Goal: Task Accomplishment & Management: Manage account settings

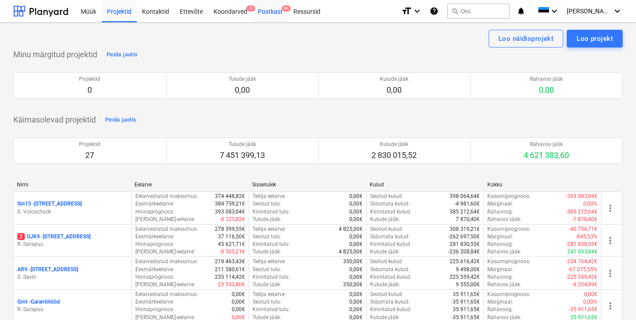
click at [266, 14] on div "Postkast 9+" at bounding box center [271, 11] width 36 height 23
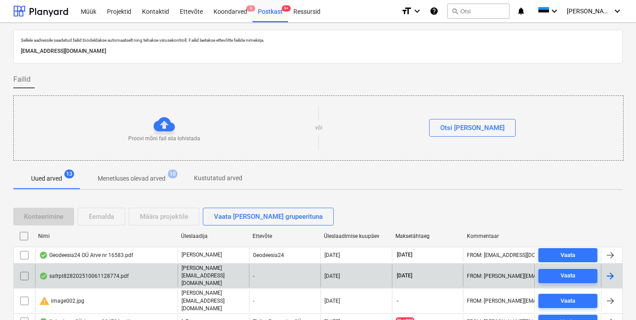
scroll to position [172, 0]
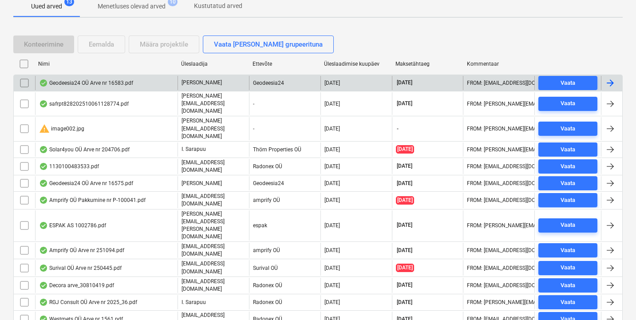
click at [103, 84] on div "Geodeesia24 OÜ Arve nr 16583.pdf" at bounding box center [86, 82] width 94 height 7
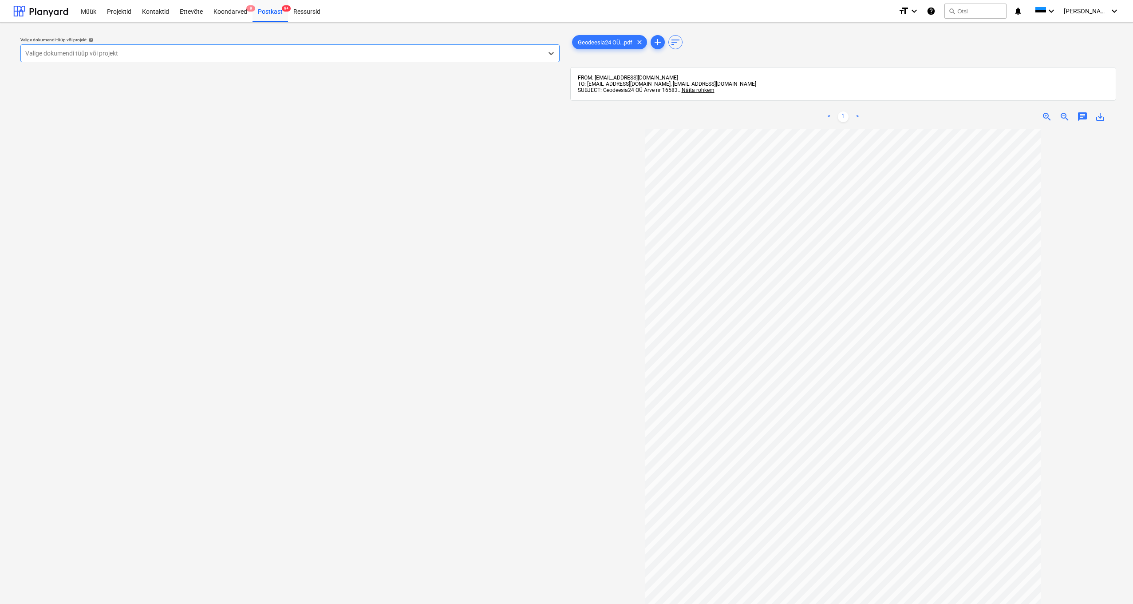
click at [84, 53] on div "Valige dokumendi tüüp või projekt" at bounding box center [281, 53] width 513 height 7
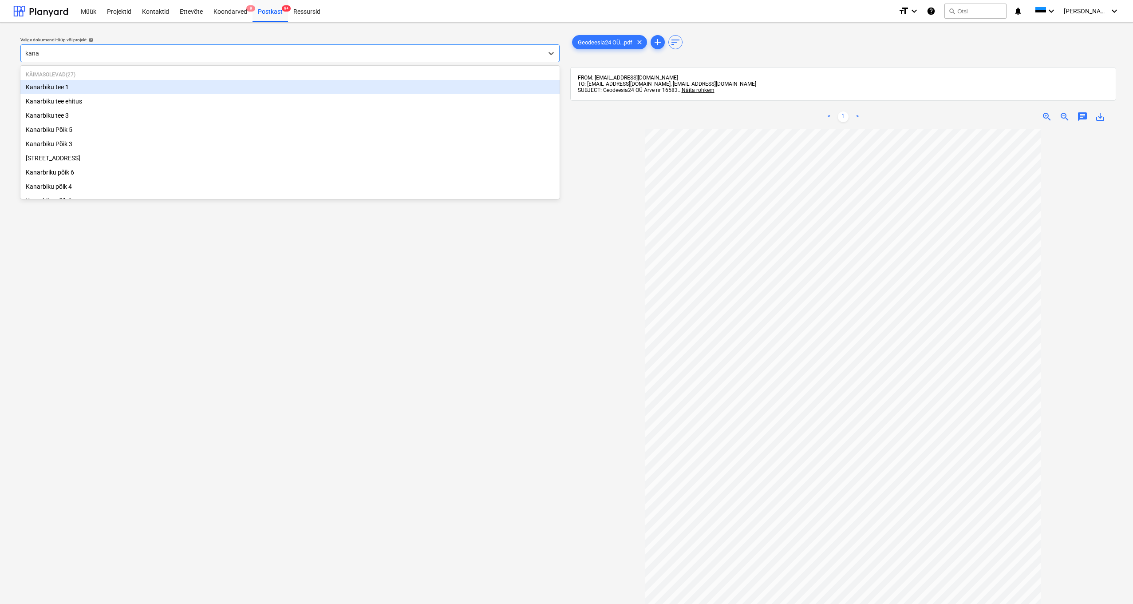
type input "kanar"
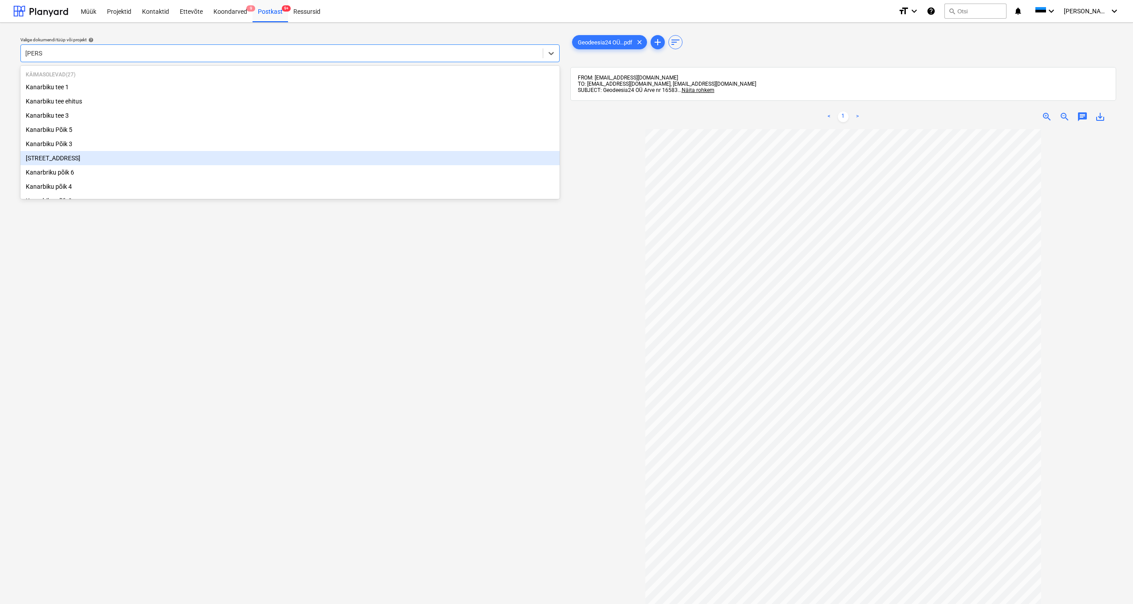
click at [71, 158] on div "Kanarbriku tee 7" at bounding box center [289, 158] width 539 height 14
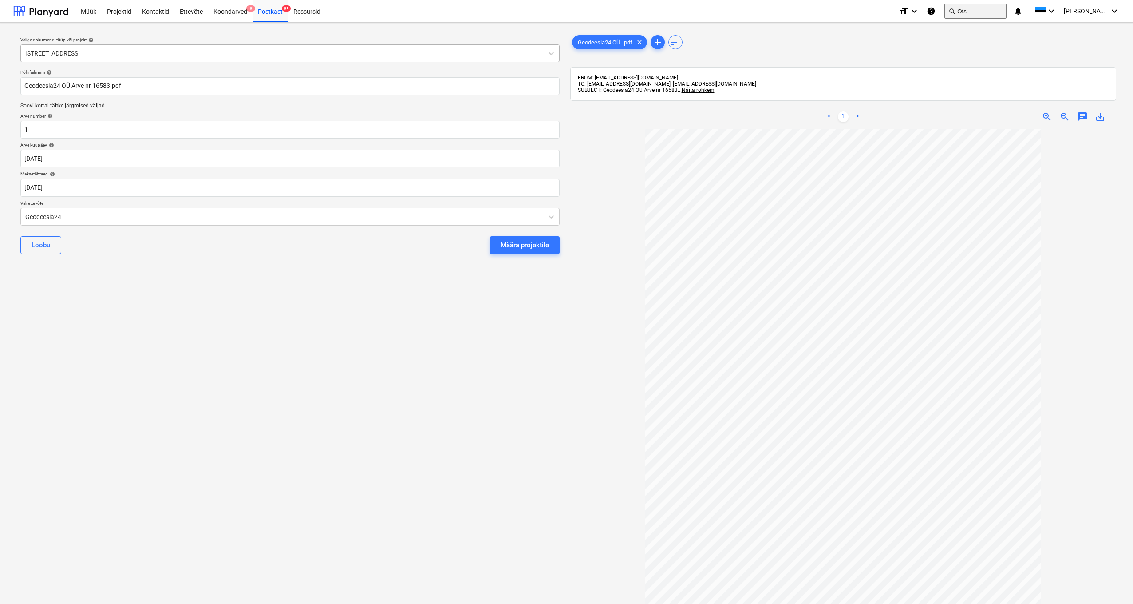
click at [639, 11] on button "search Otsi" at bounding box center [976, 11] width 62 height 15
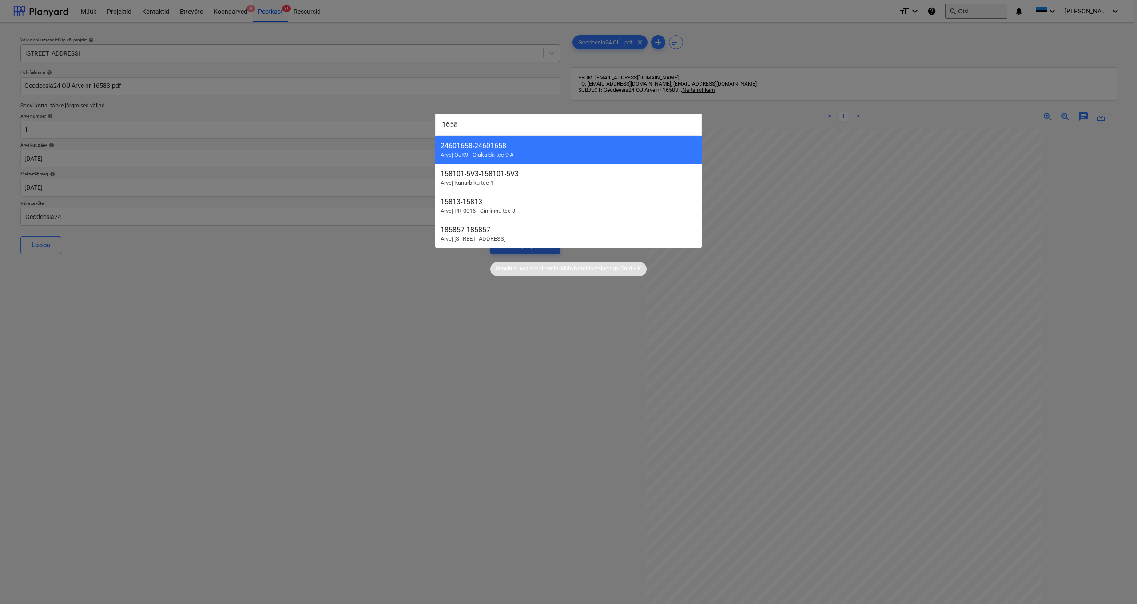
type input "16583"
click at [396, 296] on div at bounding box center [568, 302] width 1137 height 604
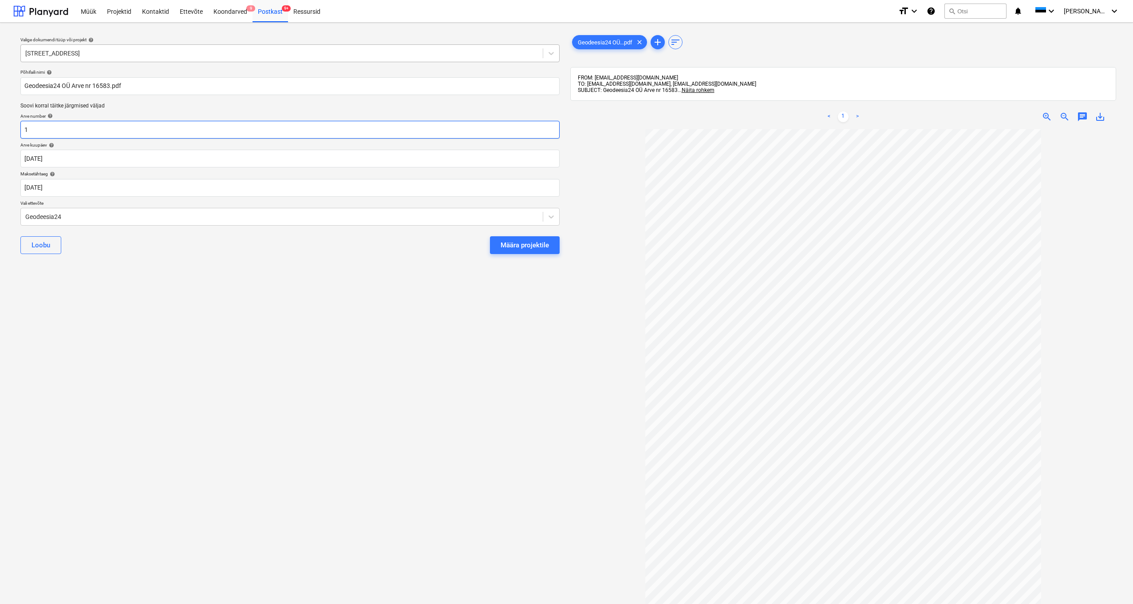
click at [40, 131] on input "1" at bounding box center [289, 130] width 539 height 18
type input "16583"
click at [515, 247] on div "Määra projektile" at bounding box center [525, 245] width 48 height 12
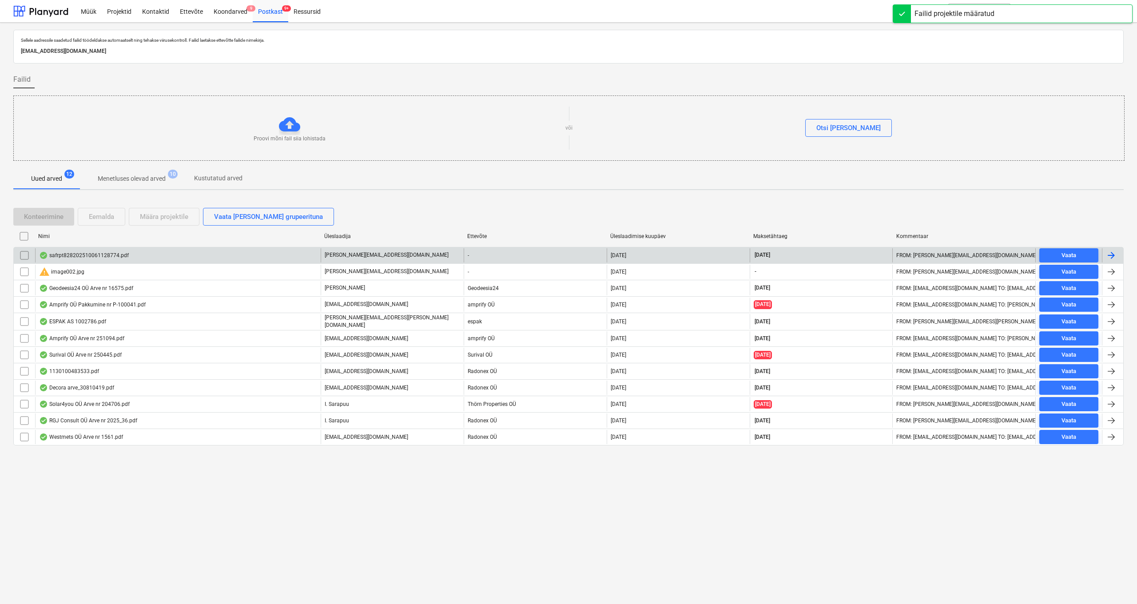
click at [75, 255] on div "safrpt828202510061128774.pdf" at bounding box center [84, 255] width 90 height 7
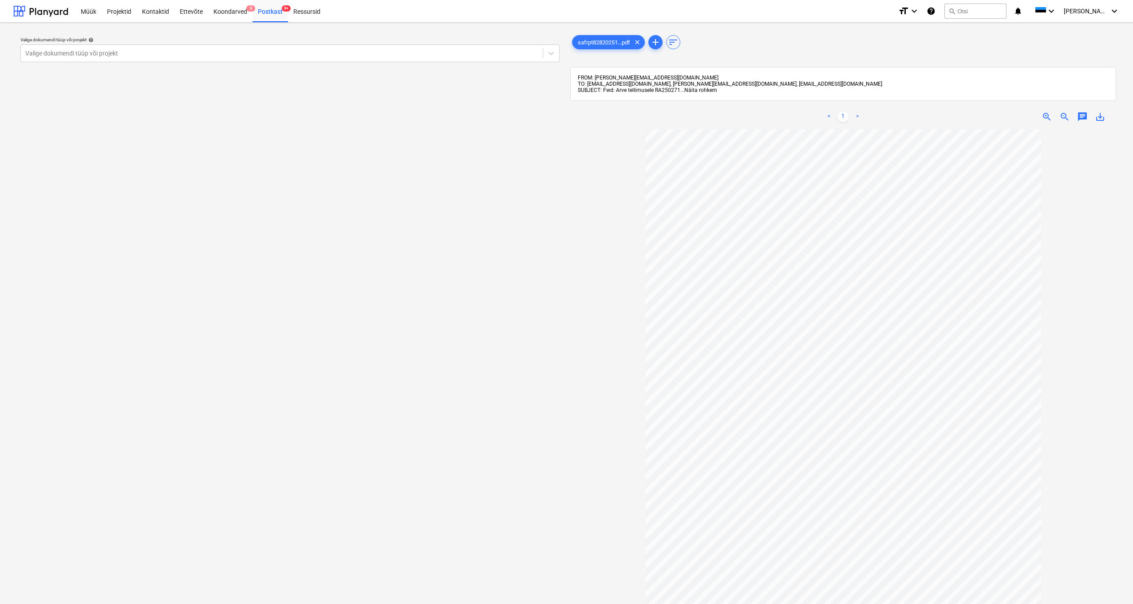
click at [639, 88] on span "Näita rohkem" at bounding box center [701, 90] width 33 height 6
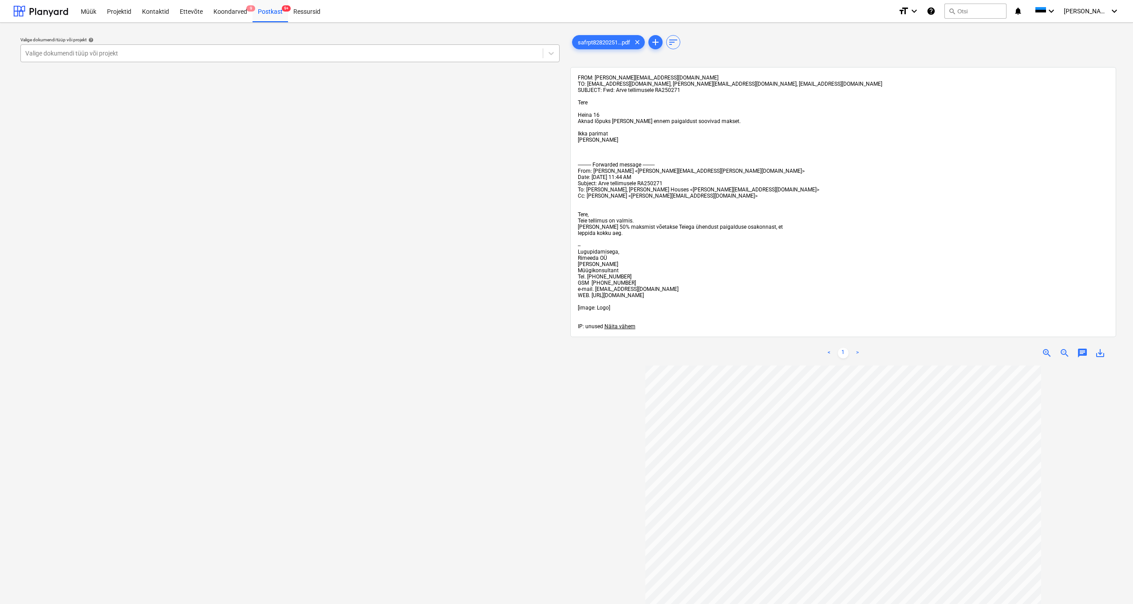
click at [55, 50] on div "Valige dokumendi tüüp või projekt" at bounding box center [281, 53] width 513 height 7
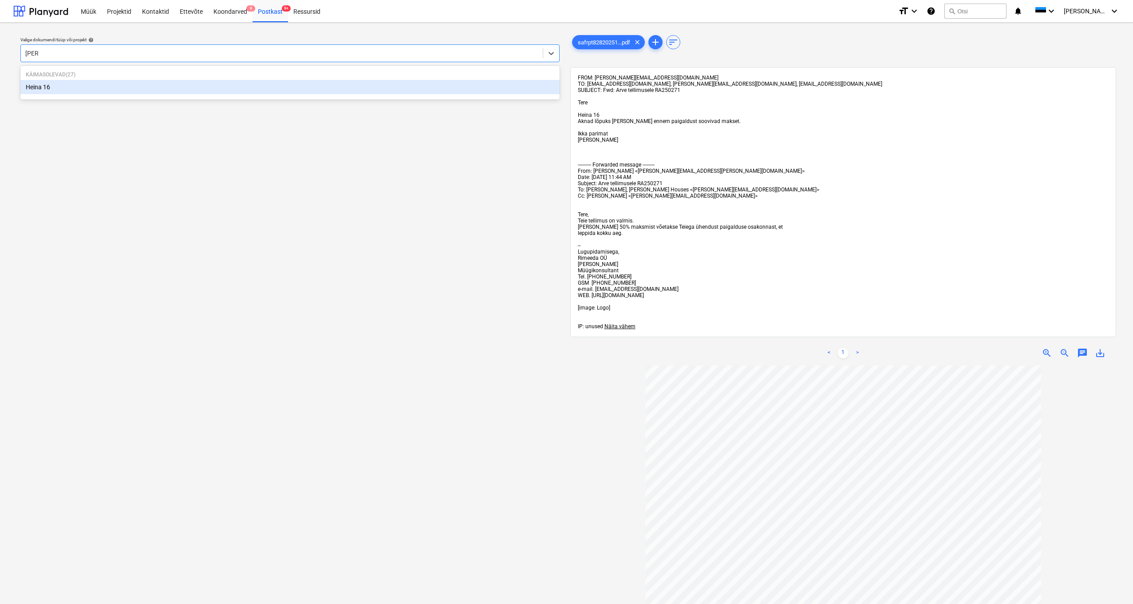
type input "heina"
click at [40, 91] on div "Heina 16" at bounding box center [289, 87] width 539 height 14
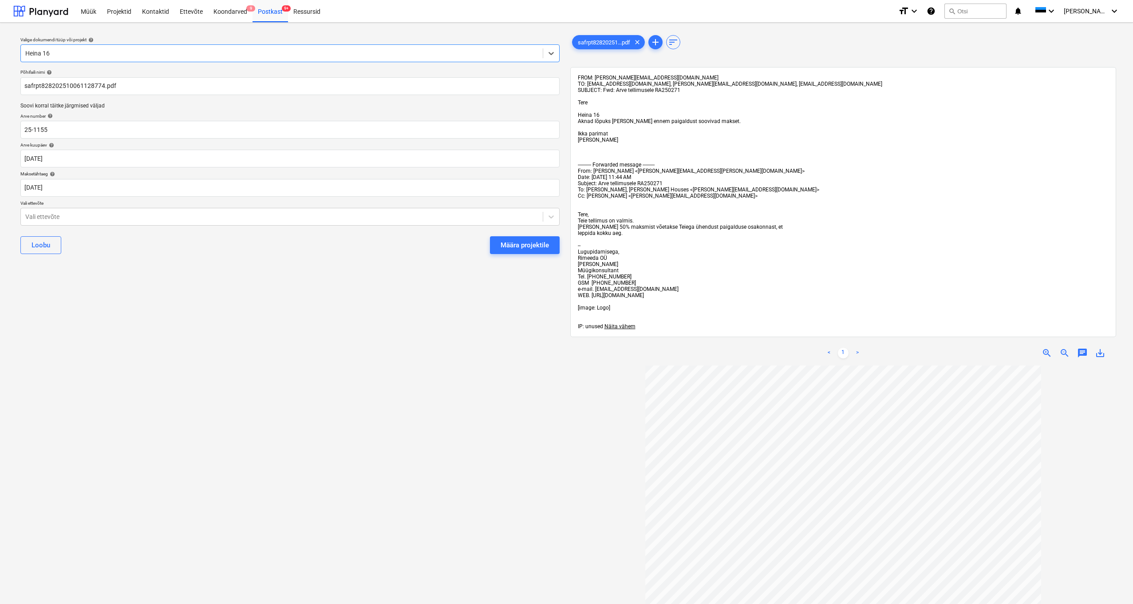
scroll to position [2, 0]
click at [27, 214] on div "Vali ettevõte" at bounding box center [281, 214] width 513 height 7
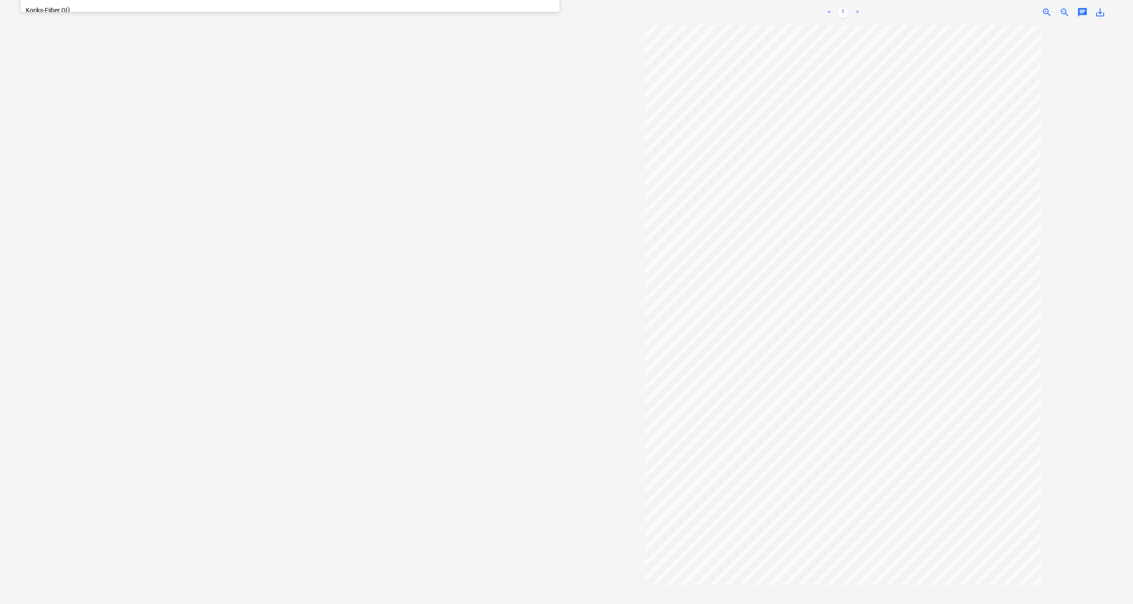
scroll to position [0, 0]
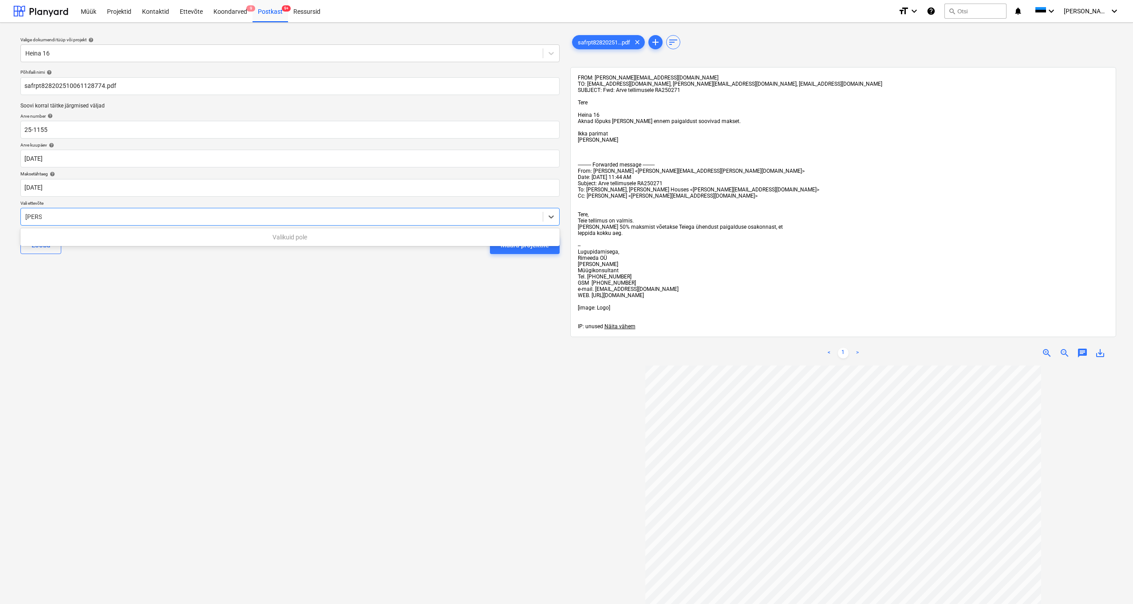
type input "rimeed"
click at [42, 216] on input "rimeed" at bounding box center [35, 216] width 20 height 7
click at [52, 213] on div "Vali ettevõte" at bounding box center [282, 216] width 522 height 12
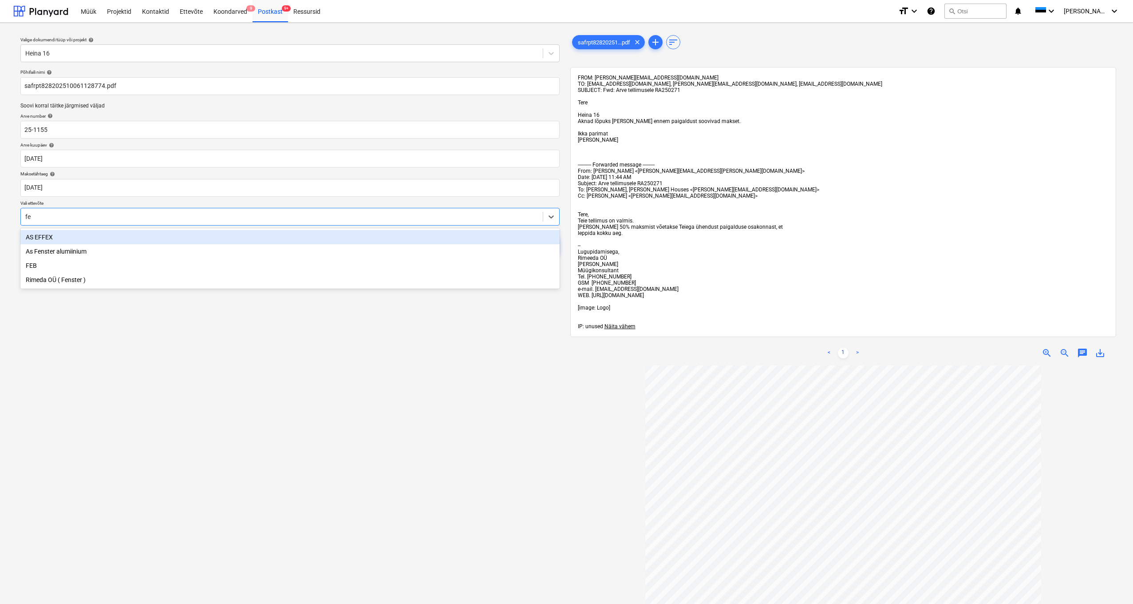
type input "fen"
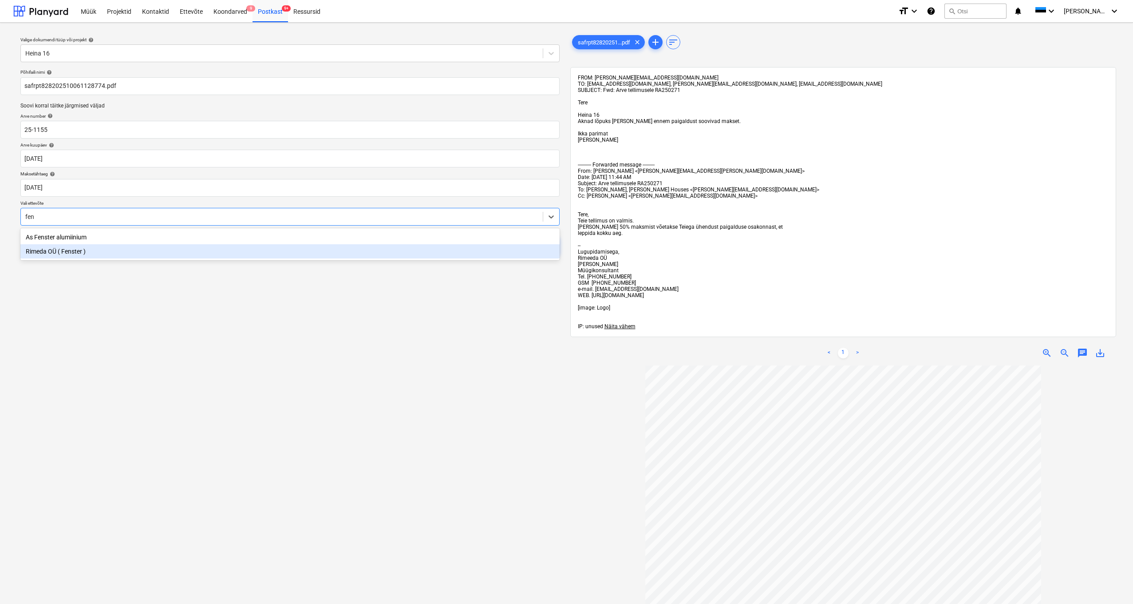
click at [59, 254] on div "Rimeda OÜ ( Fenster )" at bounding box center [289, 251] width 539 height 14
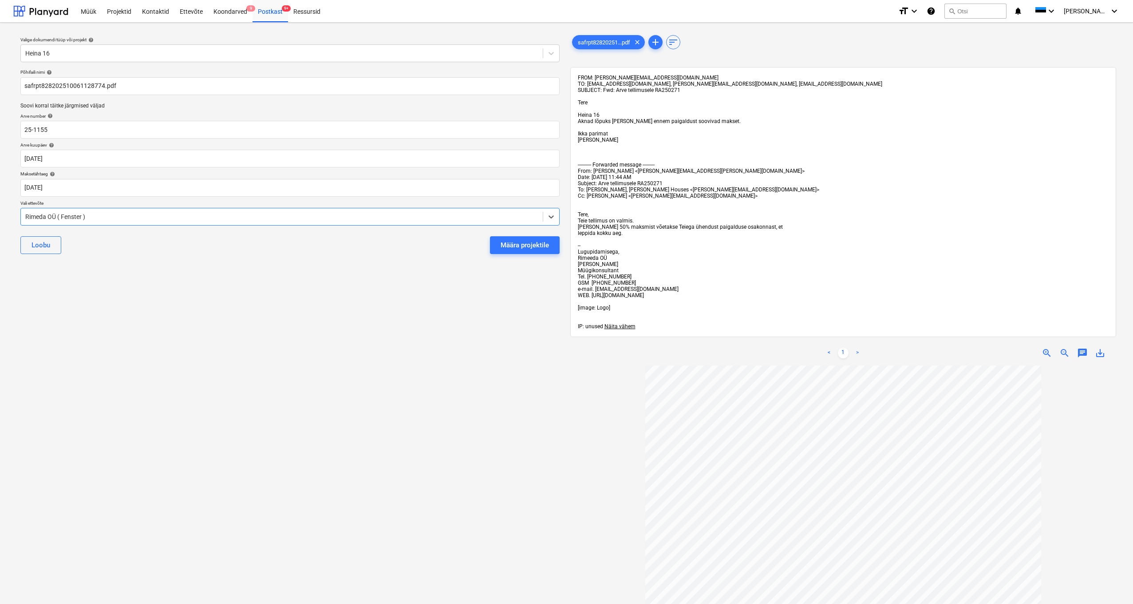
click at [59, 254] on div "Loobu Määra projektile" at bounding box center [289, 245] width 539 height 32
click at [527, 248] on div "Määra projektile" at bounding box center [525, 245] width 48 height 12
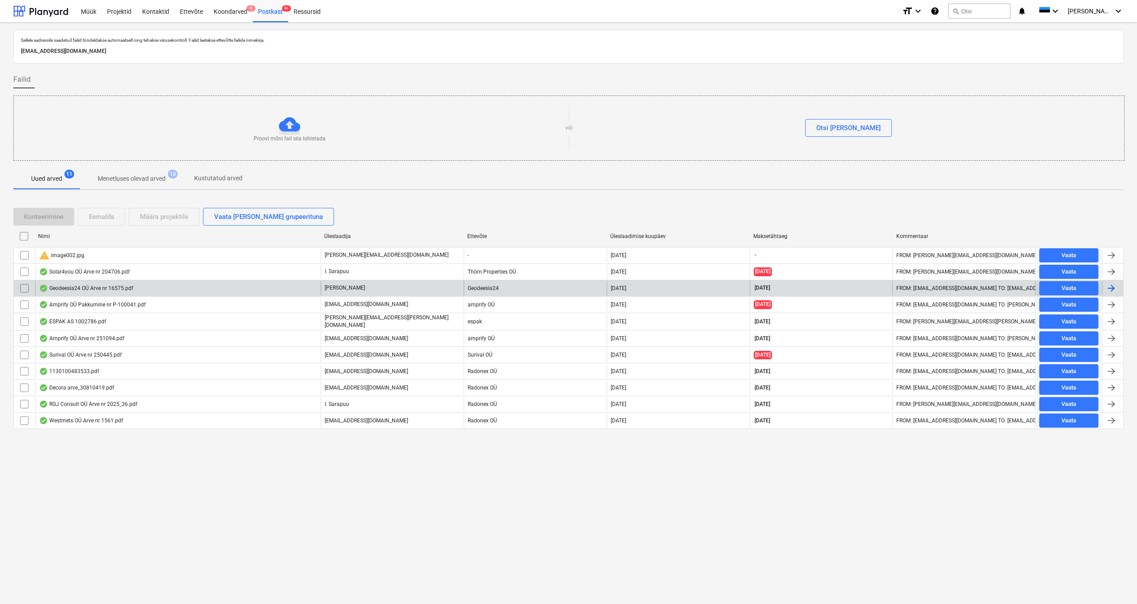
click at [85, 285] on div "Geodeesia24 OÜ Arve nr 16575.pdf" at bounding box center [86, 288] width 94 height 7
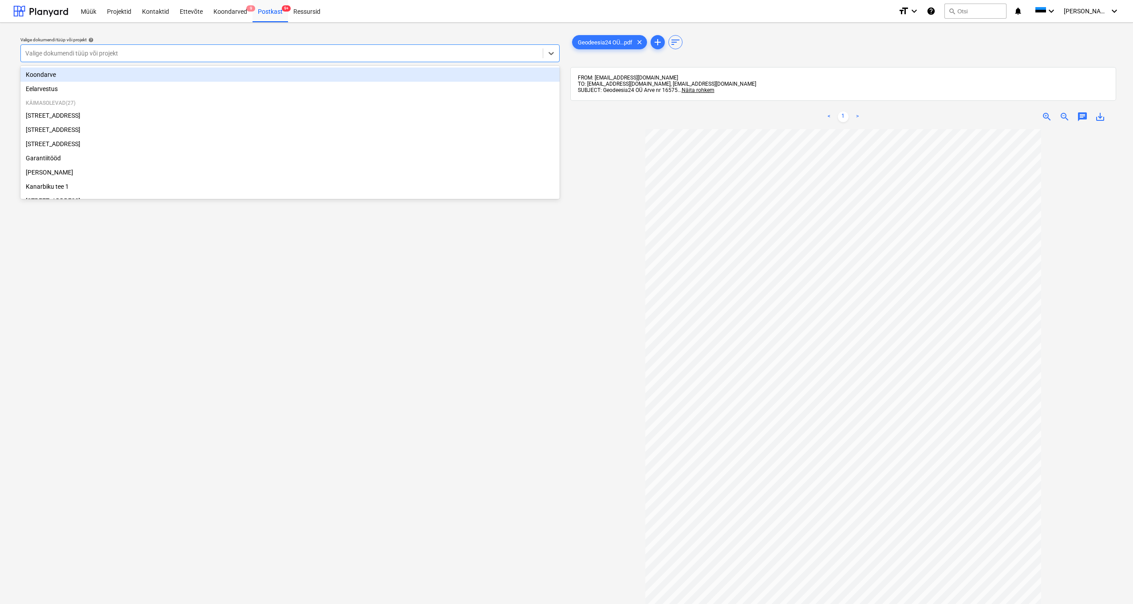
click at [53, 52] on div "Valige dokumendi tüüp või projekt" at bounding box center [281, 53] width 513 height 7
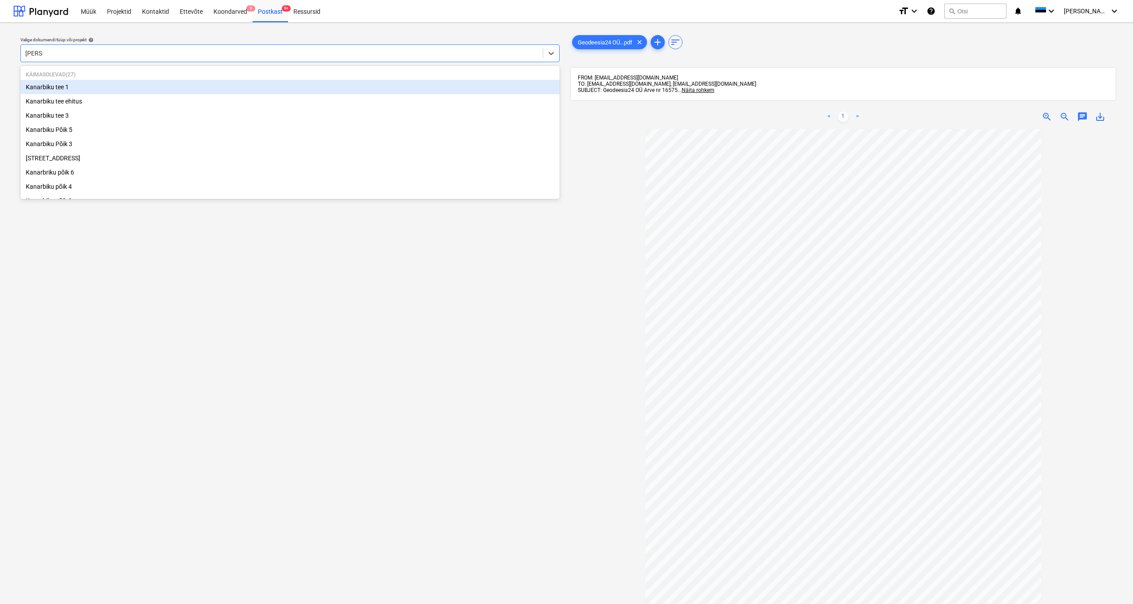
type input "kanarb"
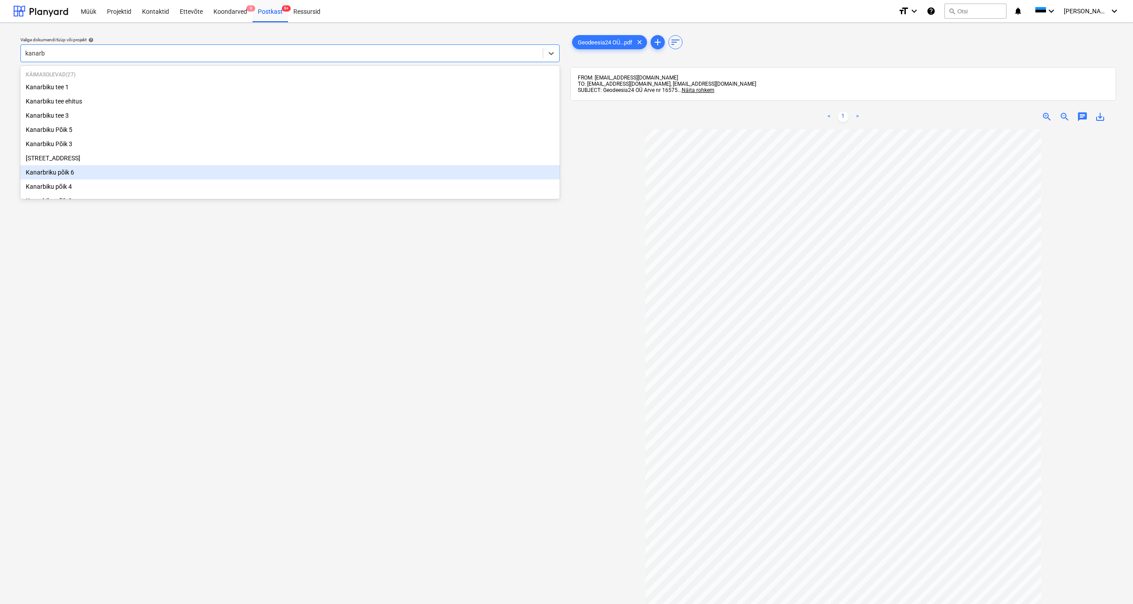
click at [63, 173] on div "Kanarbriku põik 6" at bounding box center [289, 172] width 539 height 14
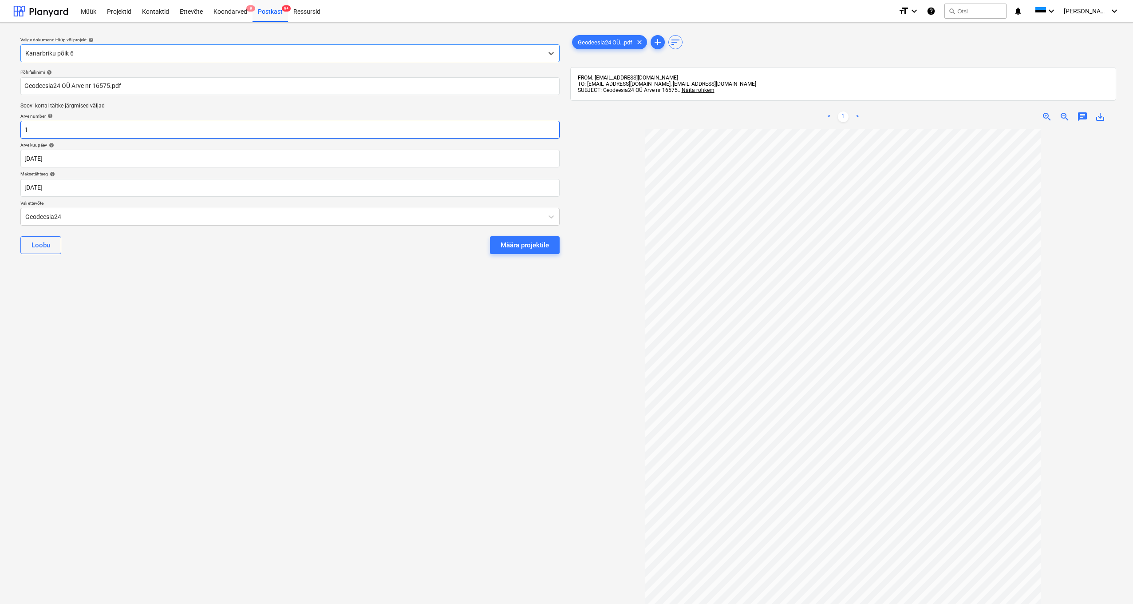
click at [36, 132] on input "1" at bounding box center [289, 130] width 539 height 18
type input "16575"
click at [528, 244] on div "Määra projektile" at bounding box center [525, 245] width 48 height 12
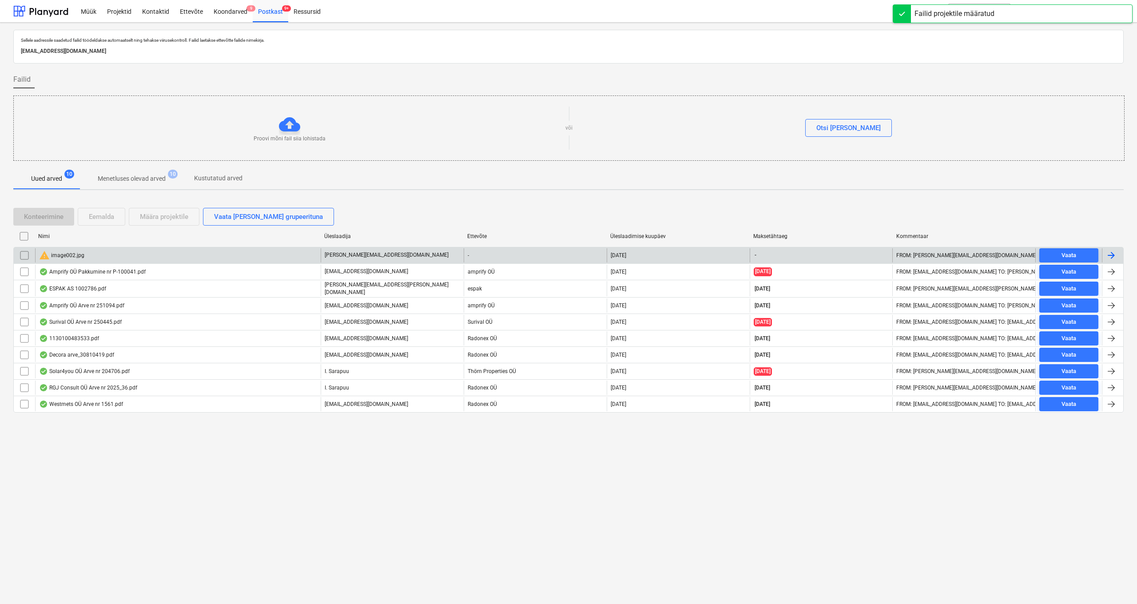
click at [68, 257] on div "warning image002.jpg" at bounding box center [61, 255] width 45 height 11
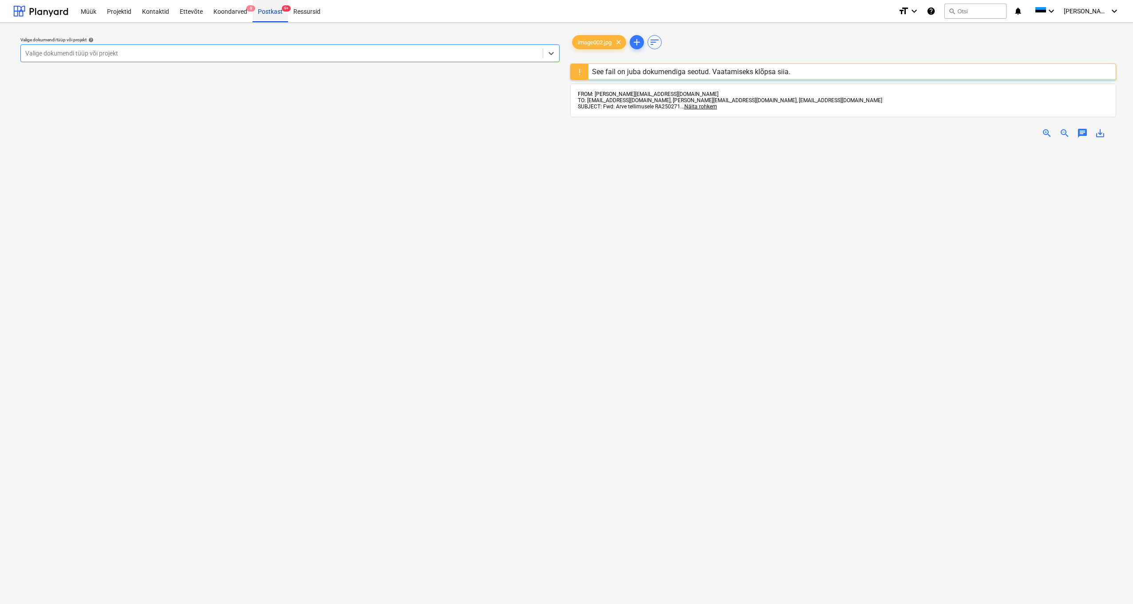
click at [264, 11] on div "Postkast 9+" at bounding box center [271, 11] width 36 height 23
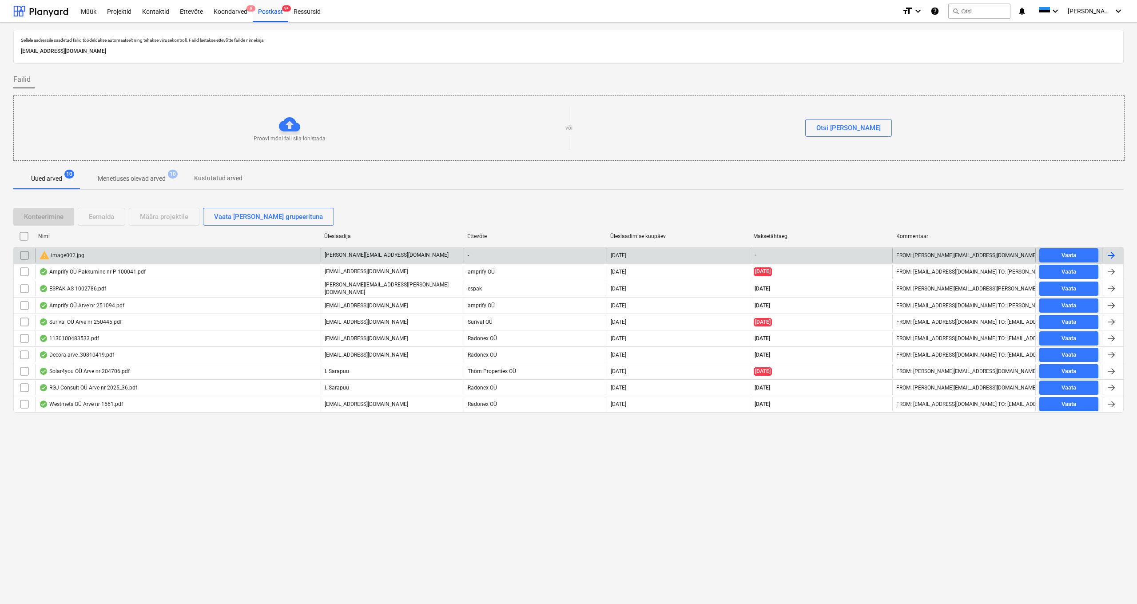
click at [25, 255] on input "checkbox" at bounding box center [24, 255] width 14 height 14
click at [103, 218] on div "Eemalda" at bounding box center [101, 217] width 25 height 12
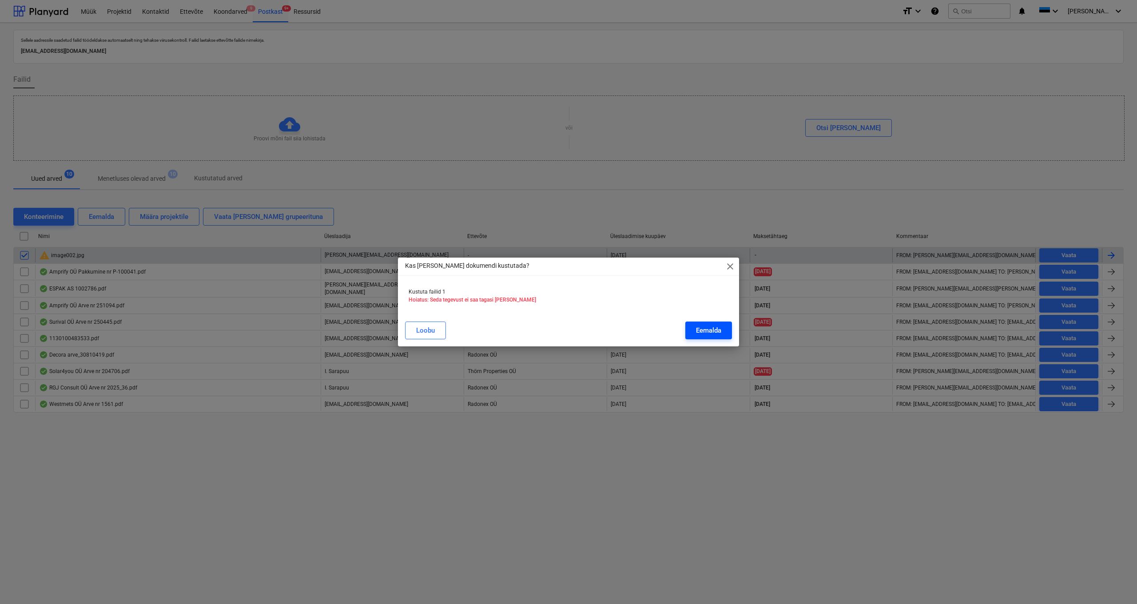
click at [639, 320] on button "Eemalda" at bounding box center [708, 330] width 47 height 18
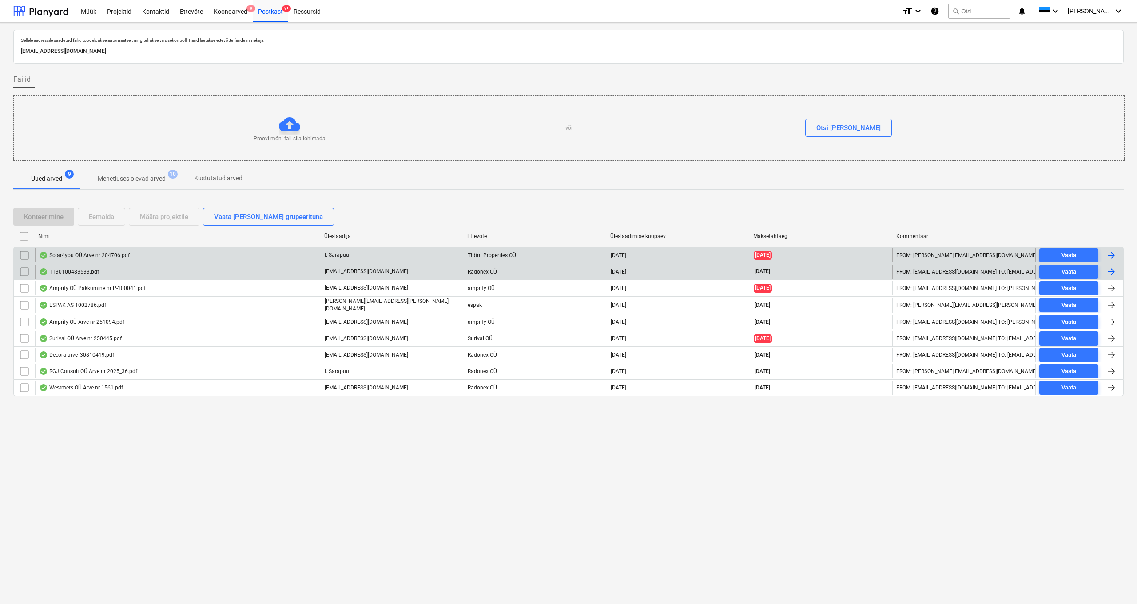
click at [75, 270] on div "1130100483533.pdf" at bounding box center [69, 271] width 60 height 7
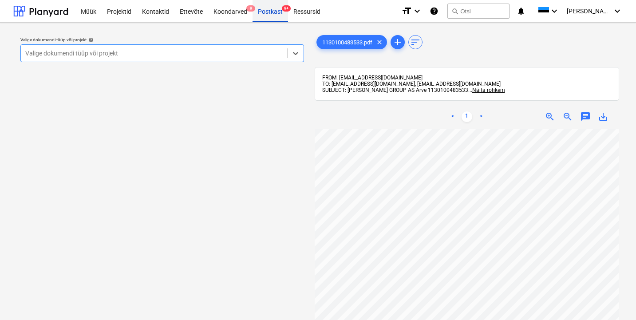
click at [273, 8] on div "Postkast 9+" at bounding box center [271, 11] width 36 height 23
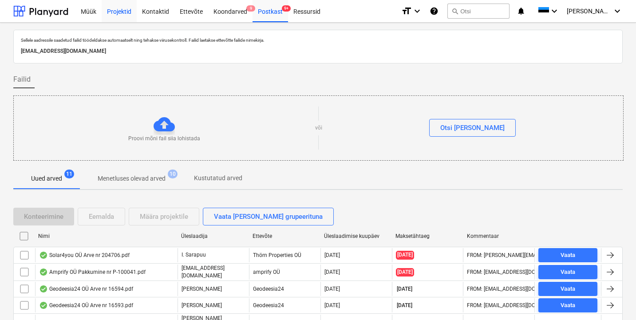
click at [123, 14] on div "Projektid" at bounding box center [119, 11] width 35 height 23
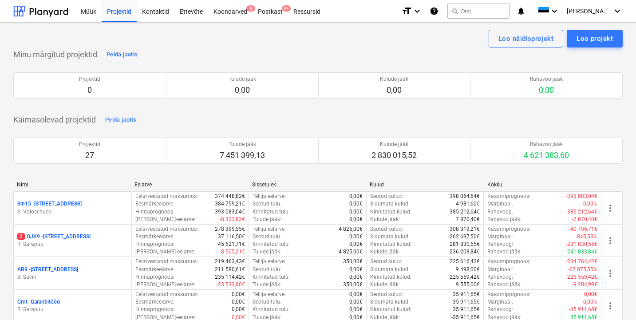
scroll to position [353, 0]
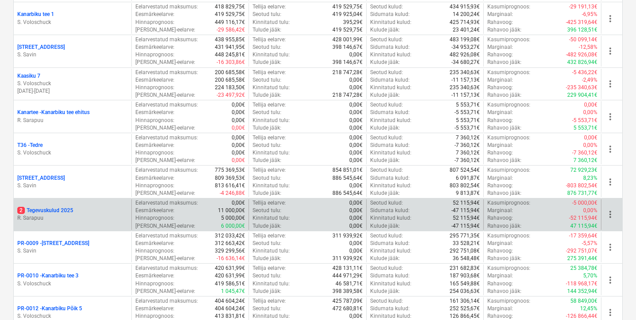
click at [48, 214] on p "R. Sarapuu" at bounding box center [72, 218] width 111 height 8
